Goal: Navigation & Orientation: Find specific page/section

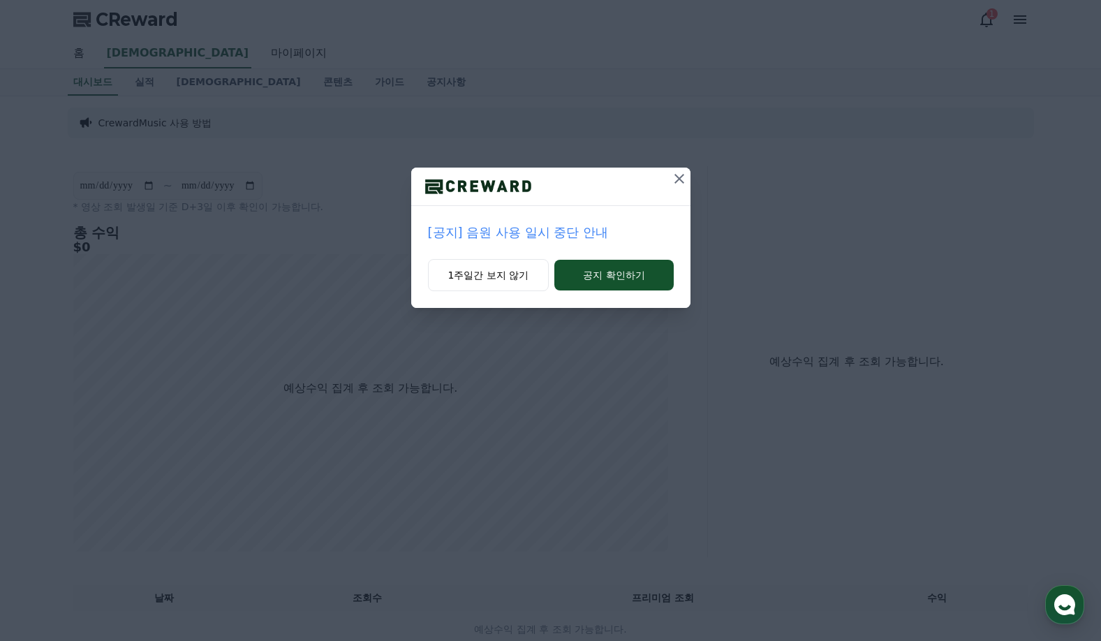
click at [682, 178] on icon at bounding box center [679, 178] width 17 height 17
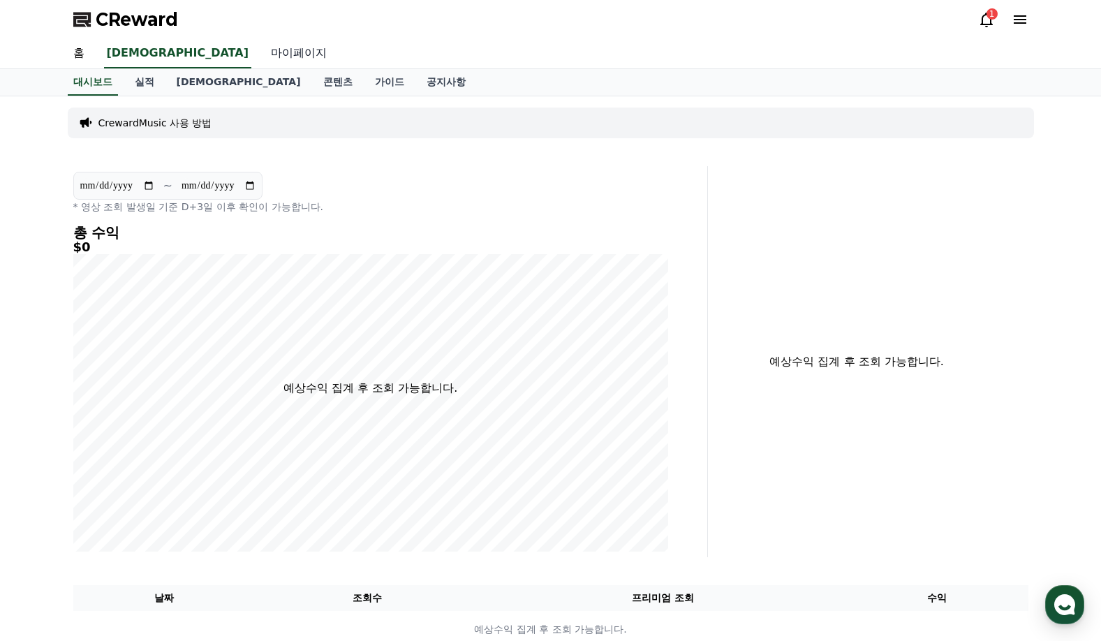
click at [260, 57] on link "마이페이지" at bounding box center [299, 53] width 78 height 29
select select "**********"
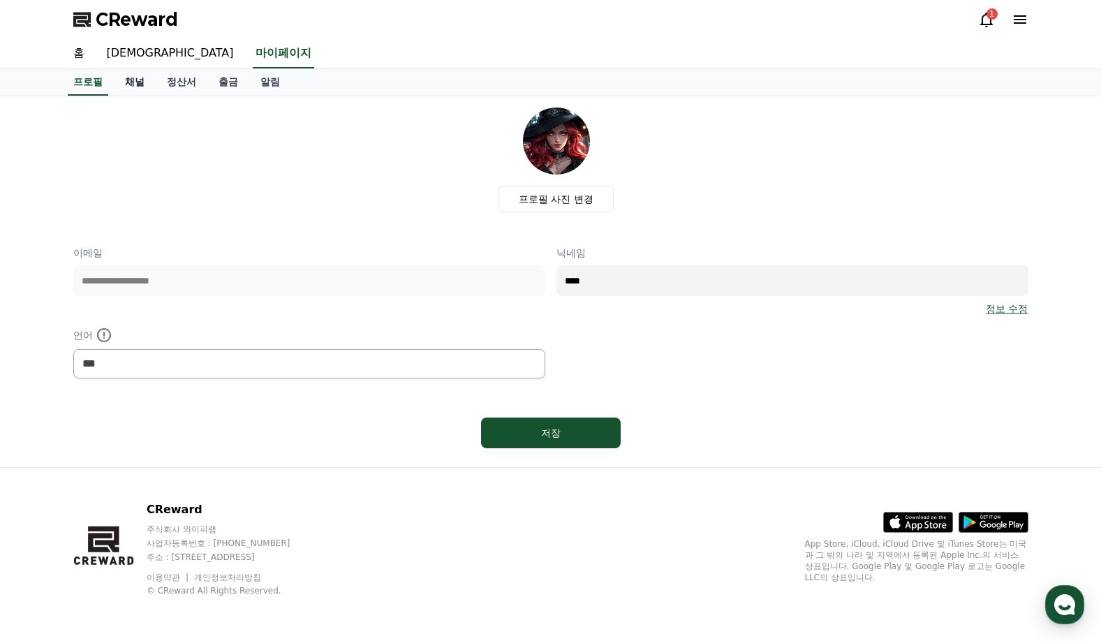
click at [130, 83] on link "채널" at bounding box center [135, 82] width 42 height 27
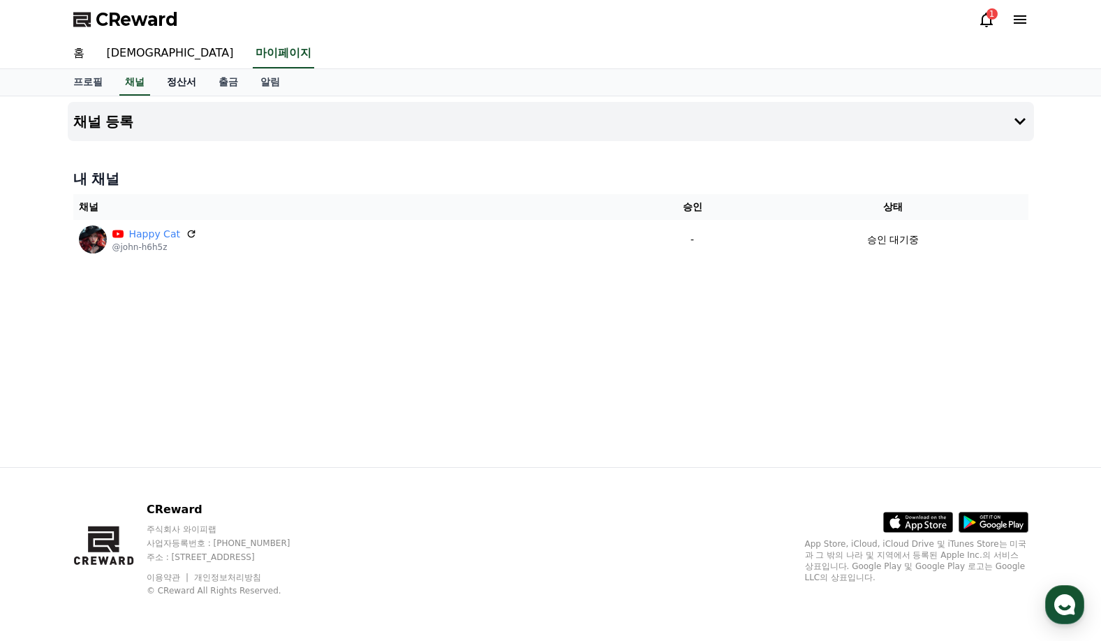
click at [182, 84] on link "정산서" at bounding box center [182, 82] width 52 height 27
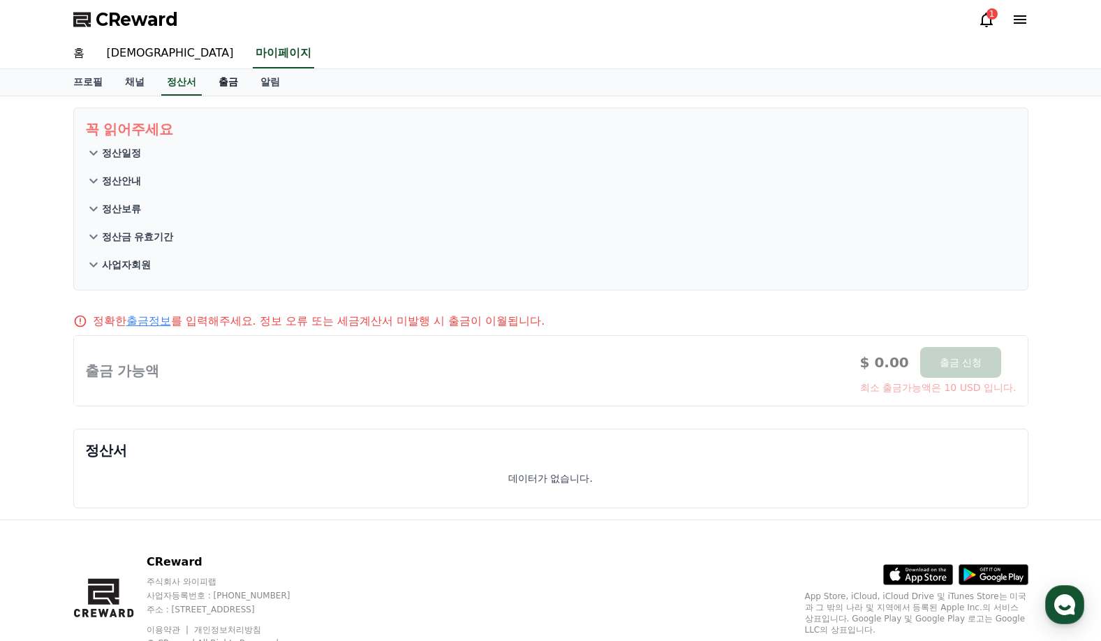
click at [225, 83] on link "출금" at bounding box center [228, 82] width 42 height 27
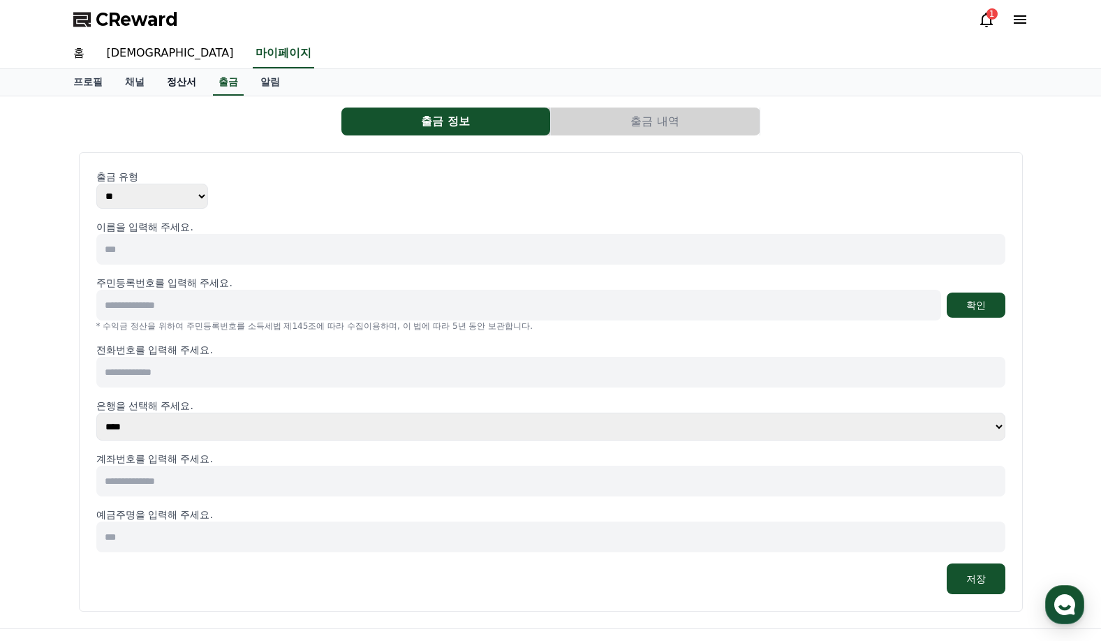
click at [182, 84] on link "정산서" at bounding box center [182, 82] width 52 height 27
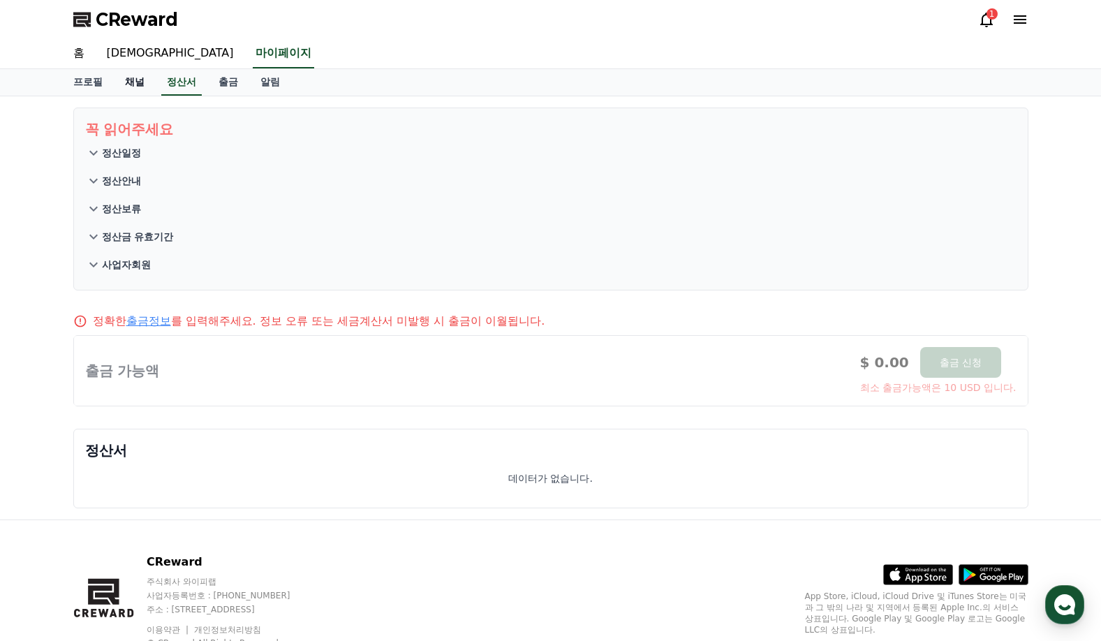
click at [139, 86] on link "채널" at bounding box center [135, 82] width 42 height 27
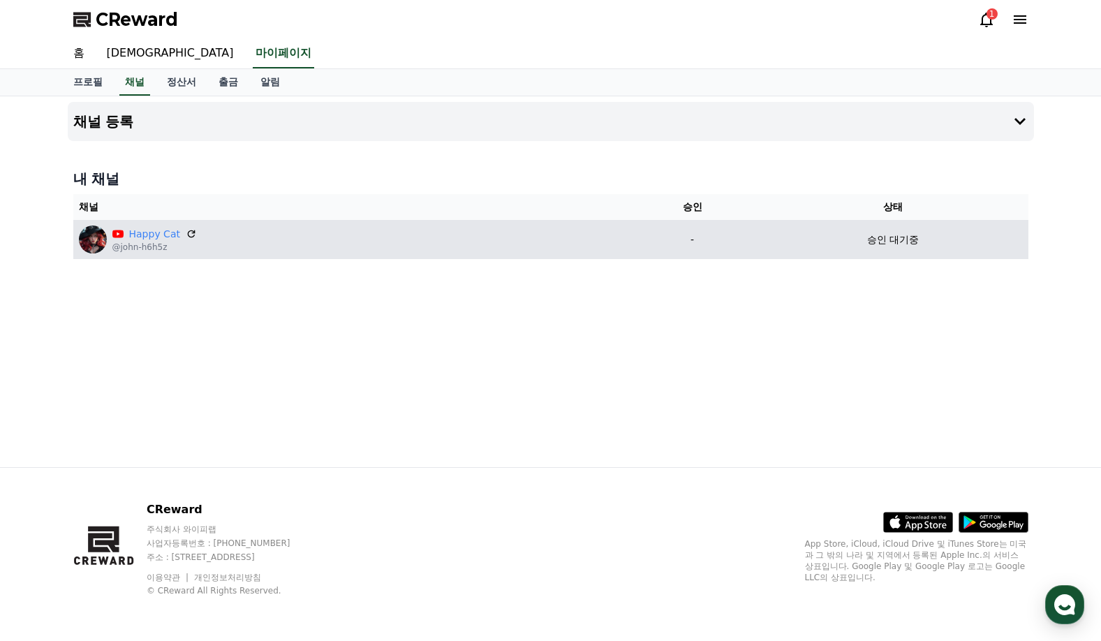
click at [690, 238] on p "-" at bounding box center [692, 239] width 120 height 15
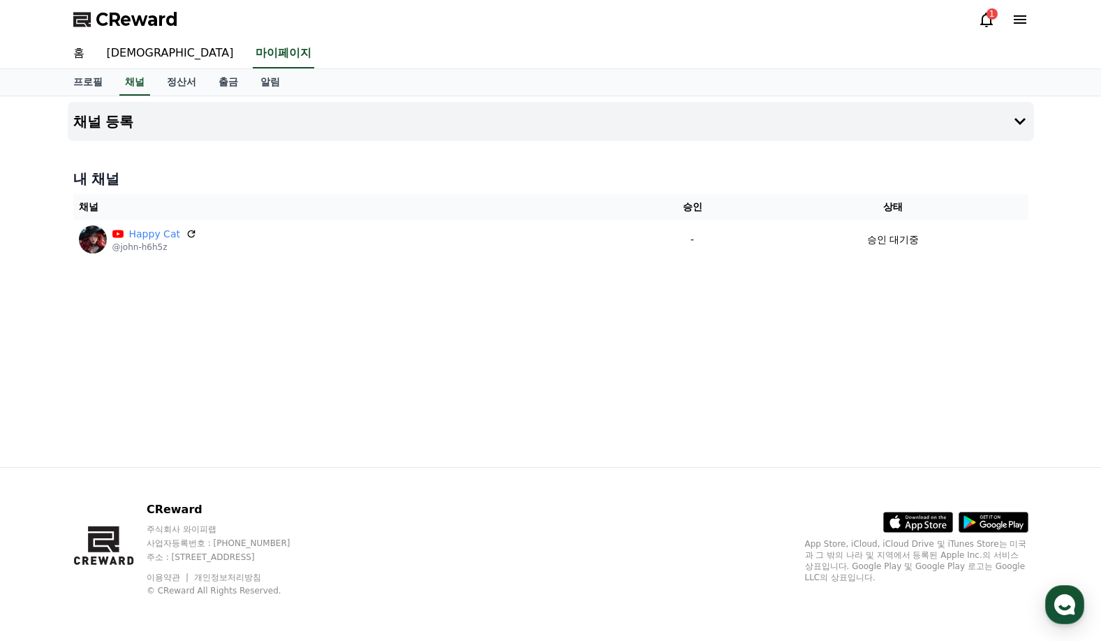
click at [982, 19] on icon at bounding box center [986, 20] width 13 height 15
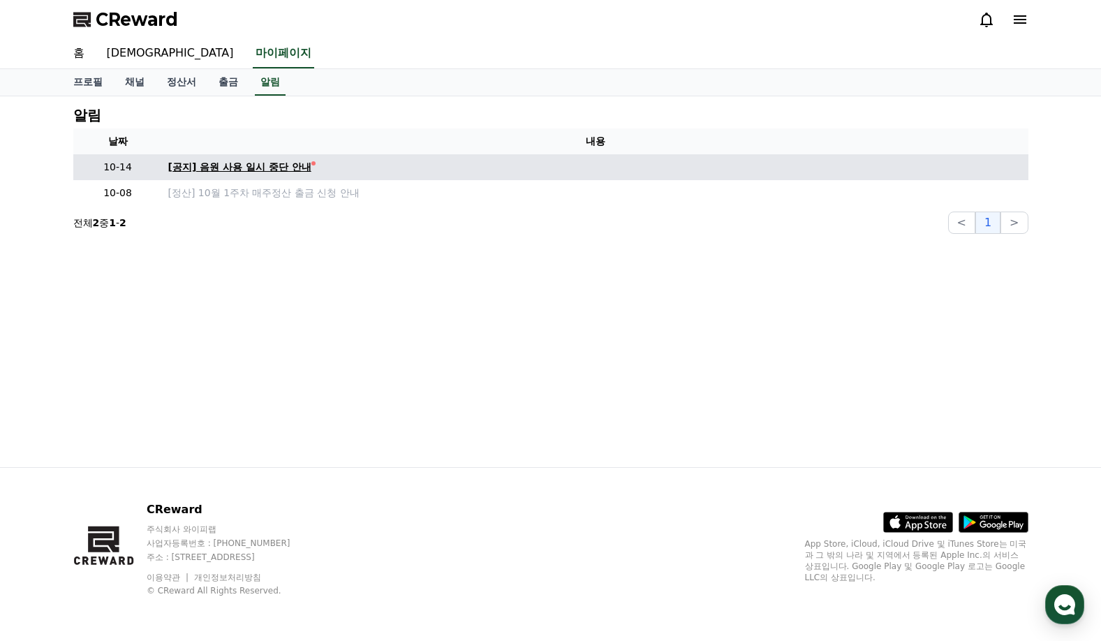
click at [286, 167] on div "[공지] 음원 사용 일시 중단 안내" at bounding box center [239, 167] width 143 height 15
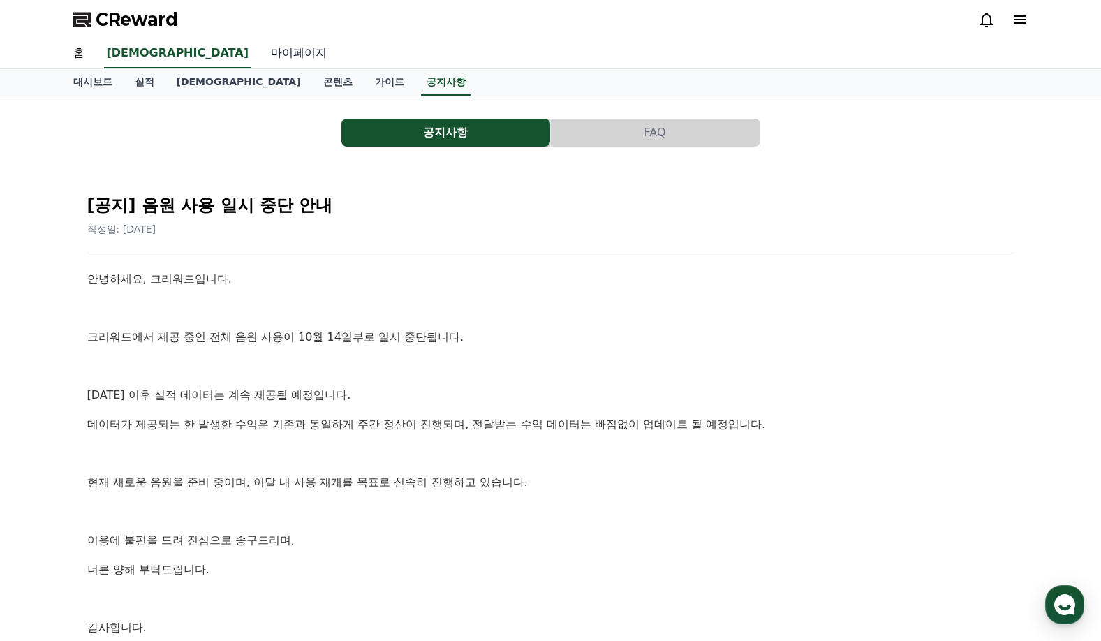
click at [260, 56] on link "마이페이지" at bounding box center [299, 53] width 78 height 29
select select "**********"
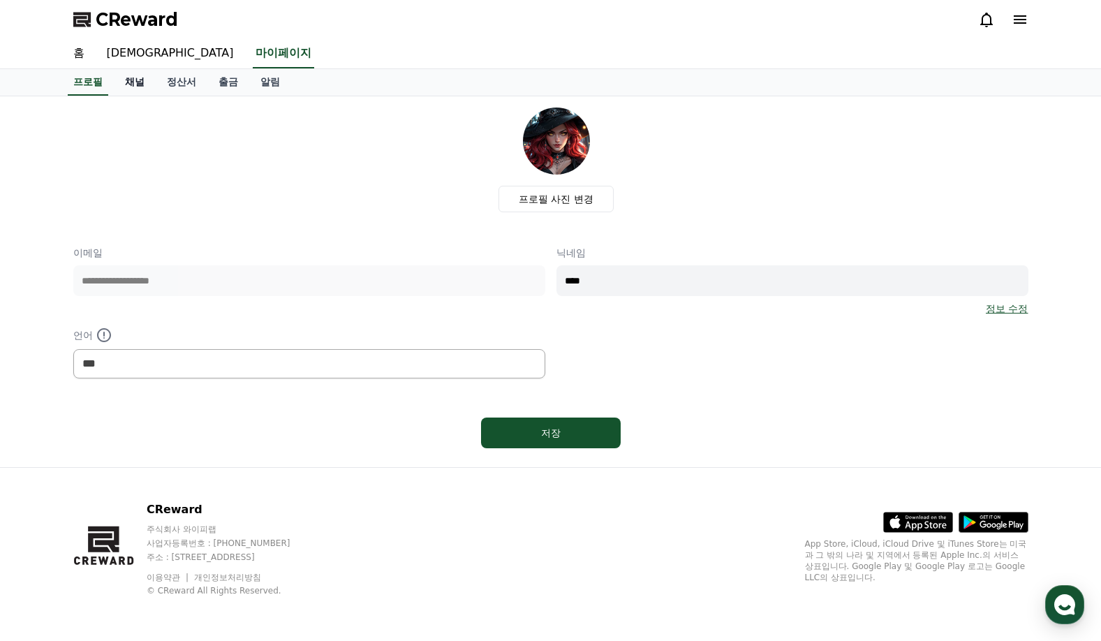
click at [140, 83] on link "채널" at bounding box center [135, 82] width 42 height 27
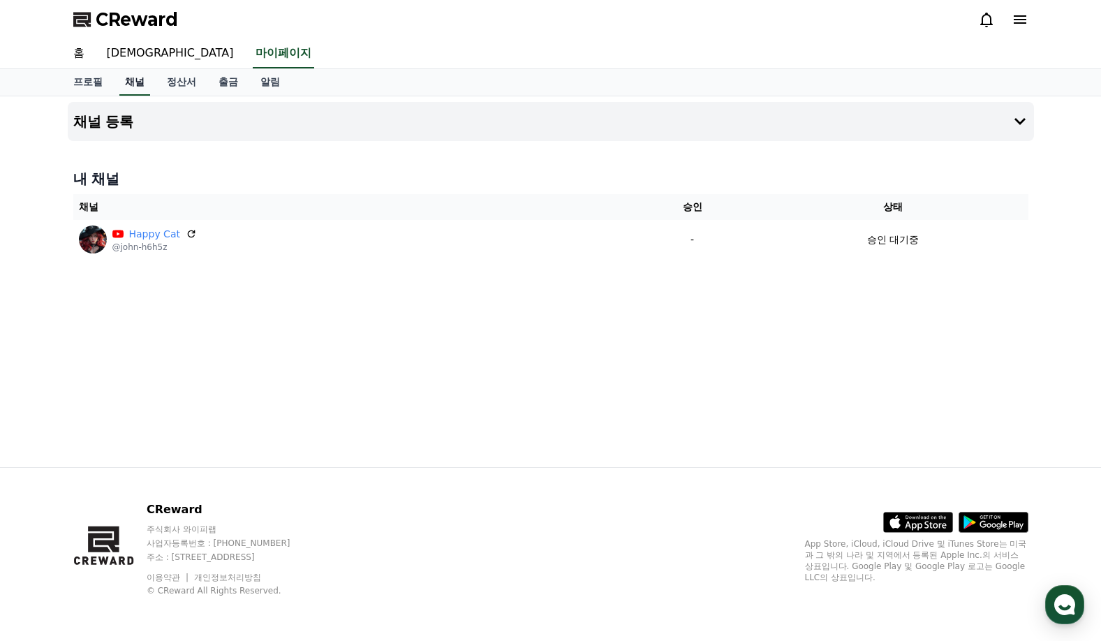
click at [133, 85] on link "채널" at bounding box center [134, 82] width 31 height 27
click at [119, 25] on span "CReward" at bounding box center [137, 19] width 82 height 22
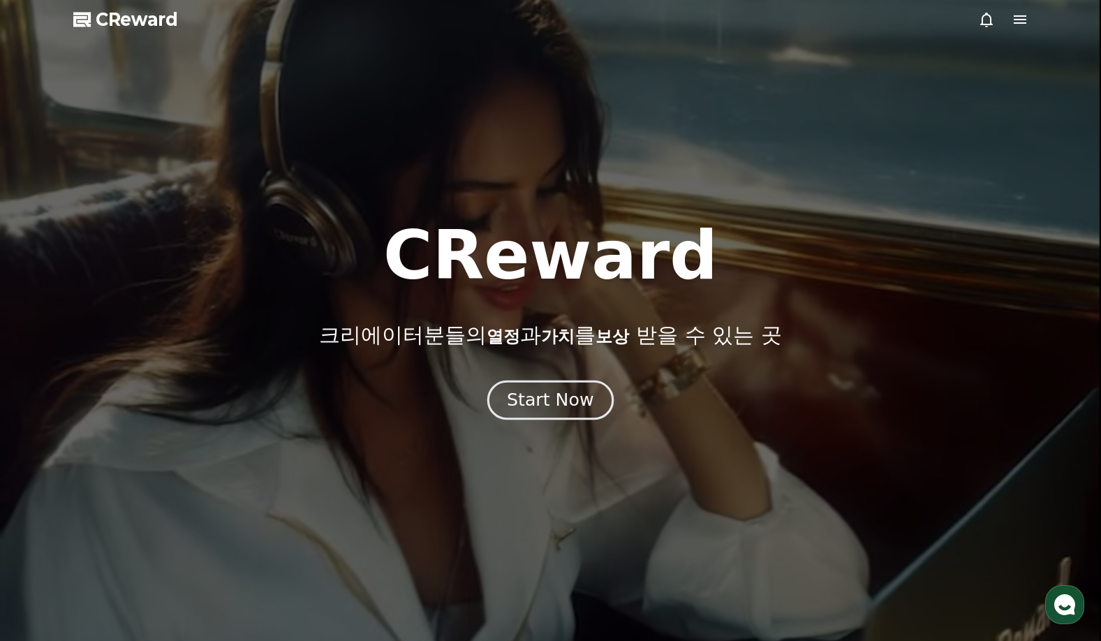
click at [556, 403] on div "Start Now" at bounding box center [550, 400] width 87 height 24
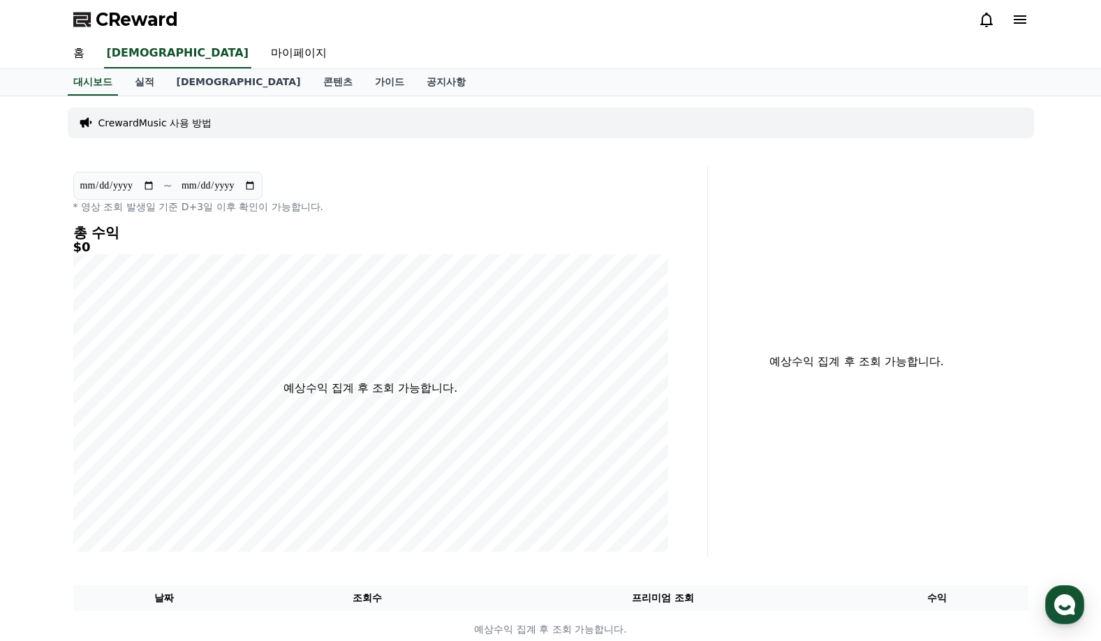
click at [497, 212] on p "* 영상 조회 발생일 기준 D+3일 이후 확인이 가능합니다." at bounding box center [370, 207] width 595 height 14
